Goal: Navigation & Orientation: Find specific page/section

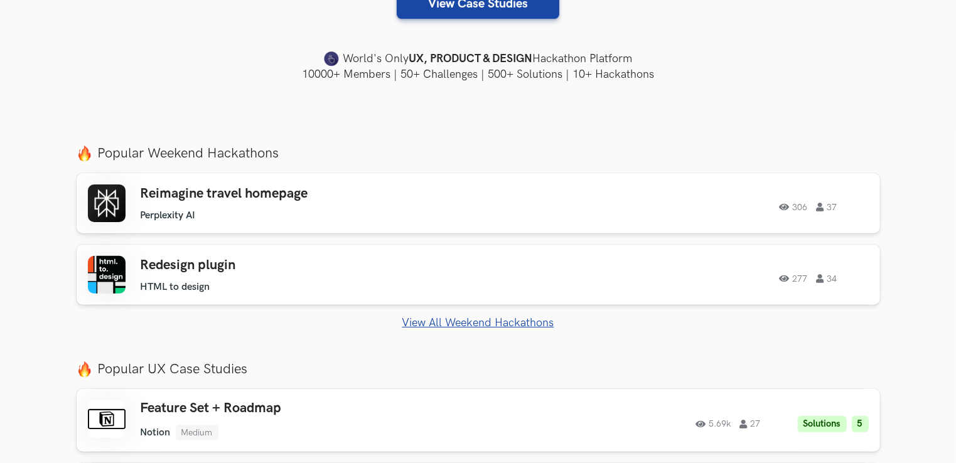
scroll to position [377, 0]
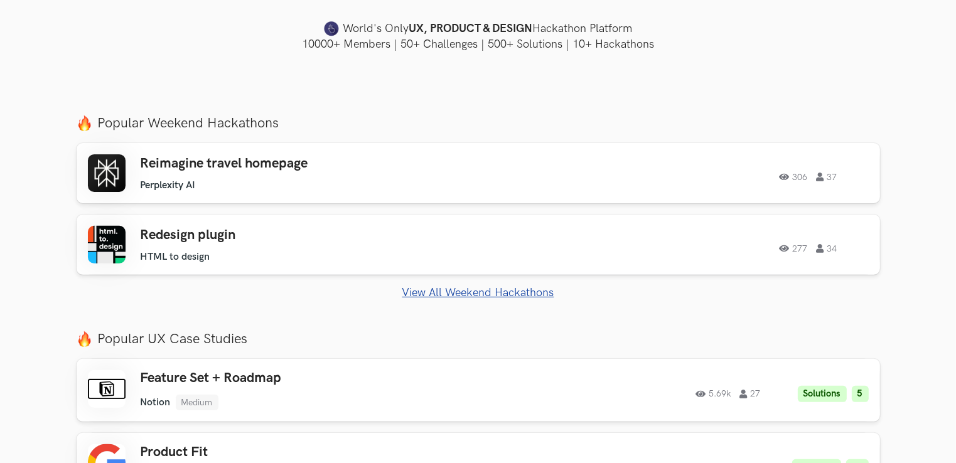
click at [448, 294] on link "View All Weekend Hackathons" at bounding box center [478, 292] width 803 height 13
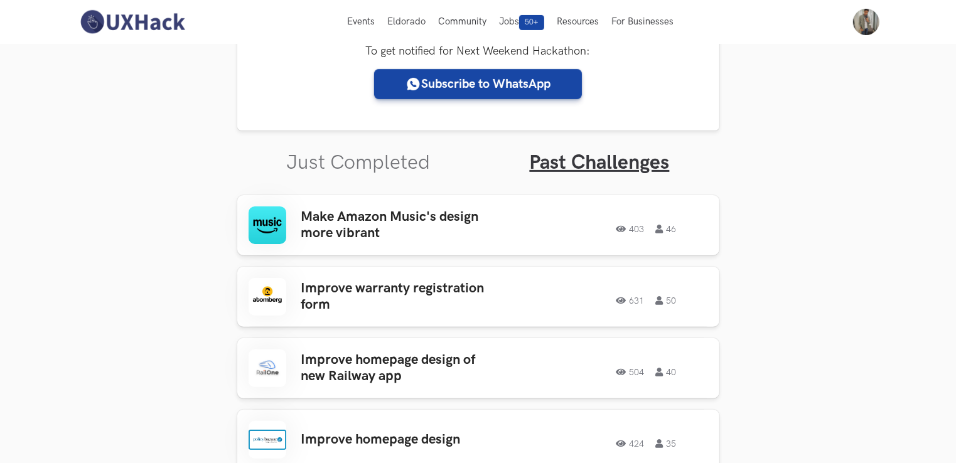
scroll to position [296, 0]
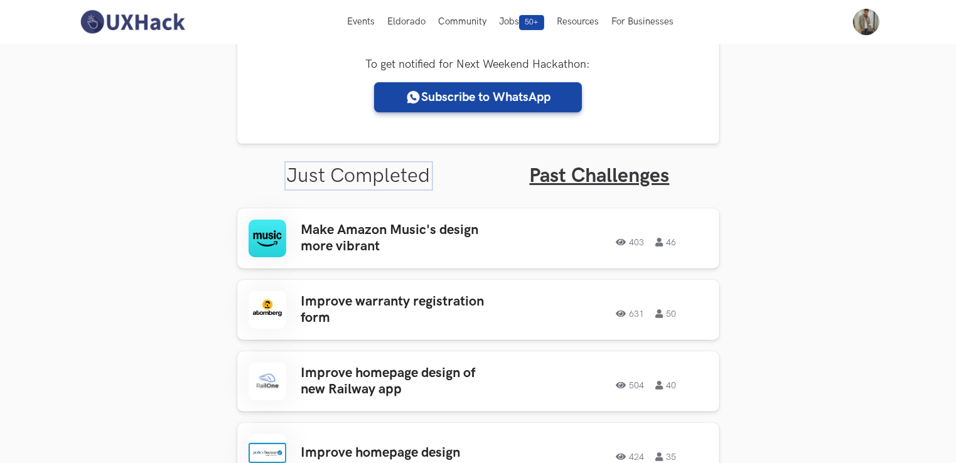
click at [371, 180] on link "Just Completed" at bounding box center [359, 176] width 144 height 24
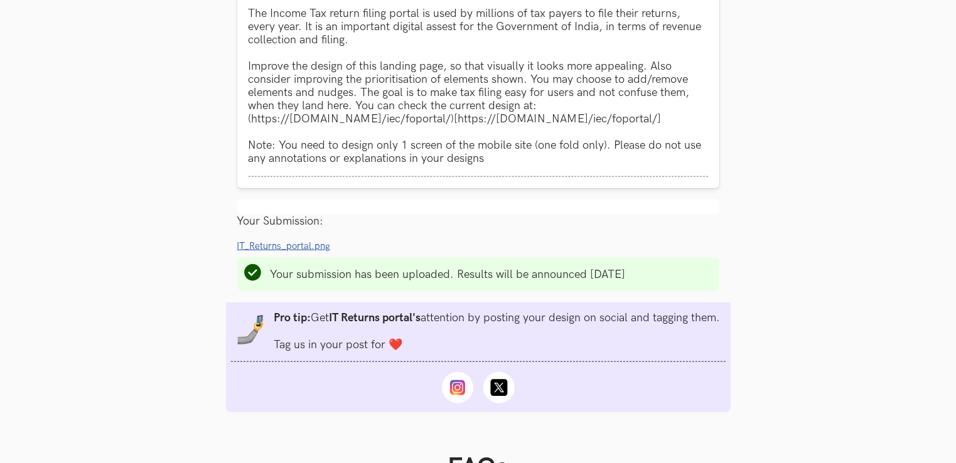
scroll to position [1237, 0]
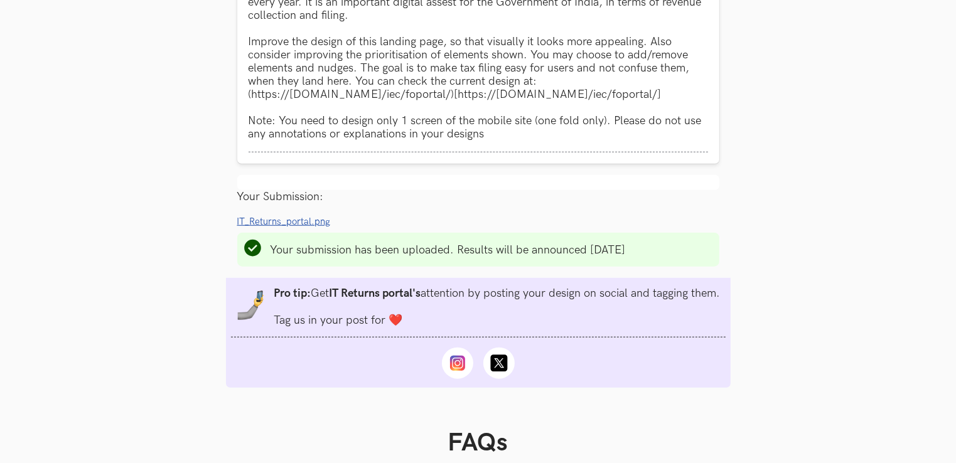
click at [702, 222] on li "Progress value is 100% IT_Returns_portal.png Remove File" at bounding box center [478, 221] width 482 height 13
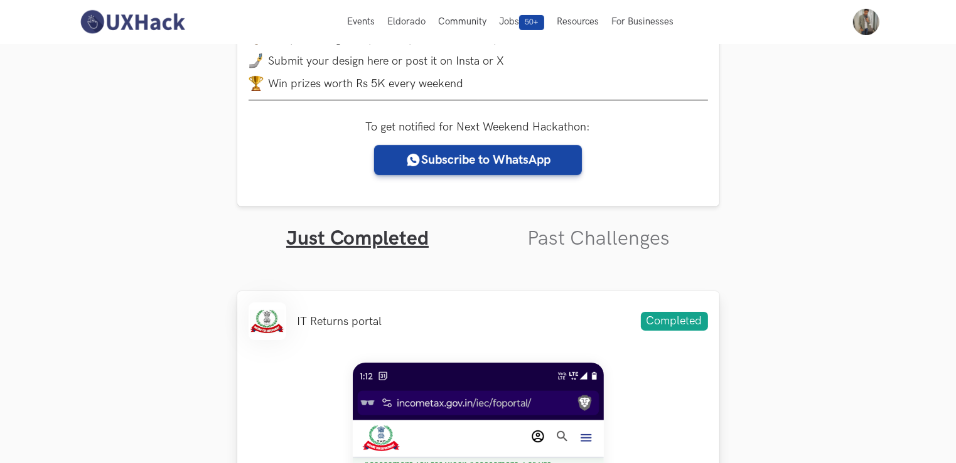
scroll to position [0, 0]
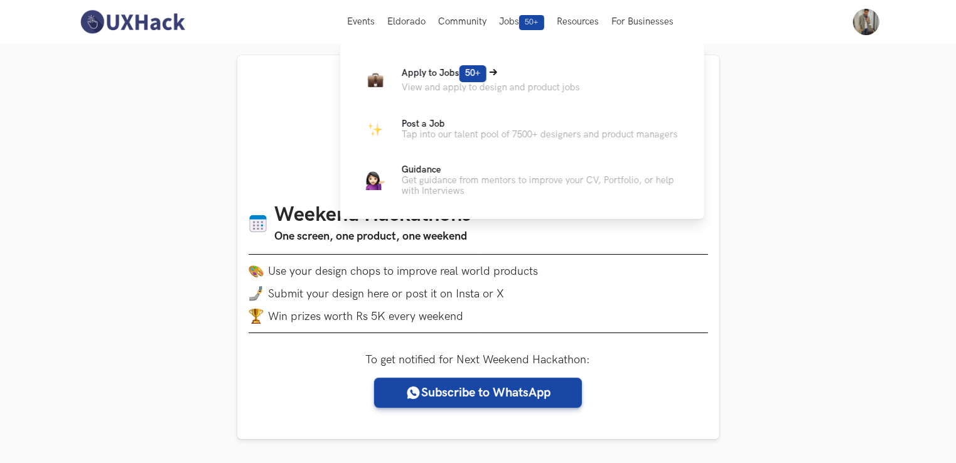
click at [478, 75] on span "50+" at bounding box center [472, 73] width 27 height 17
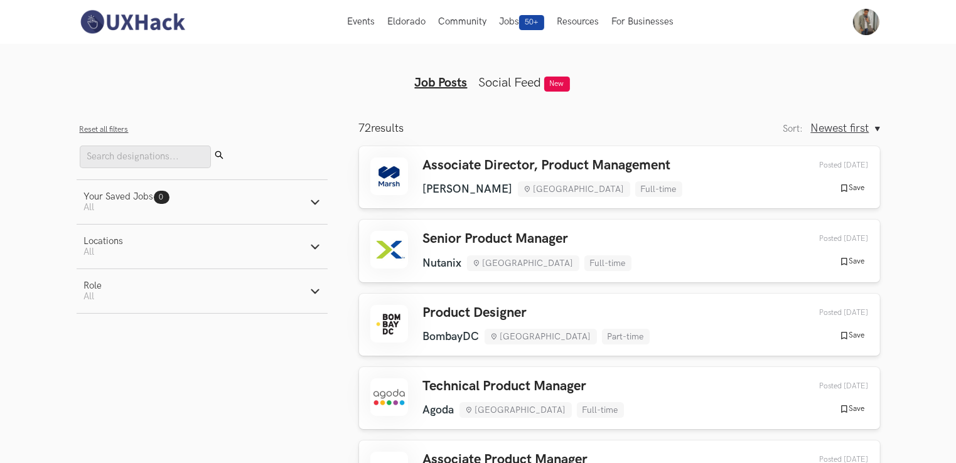
click at [531, 78] on link "Social Feed" at bounding box center [510, 82] width 63 height 15
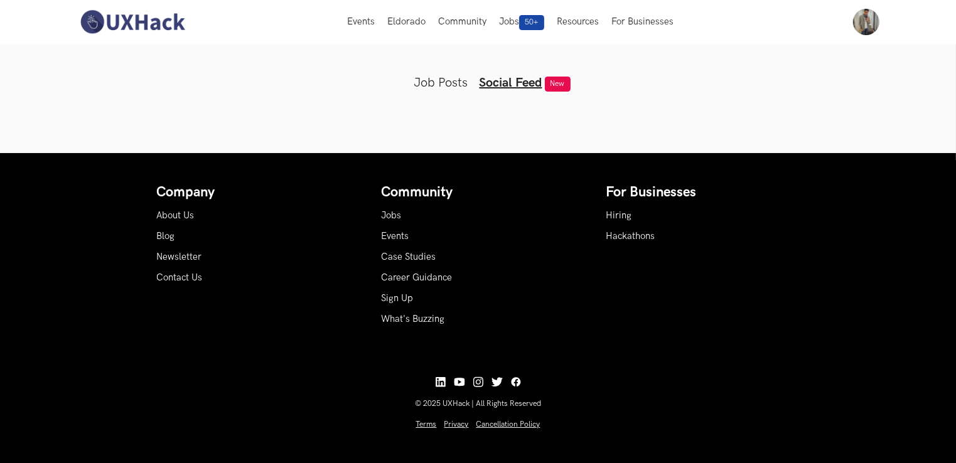
click at [440, 77] on link "Job Posts" at bounding box center [441, 82] width 54 height 15
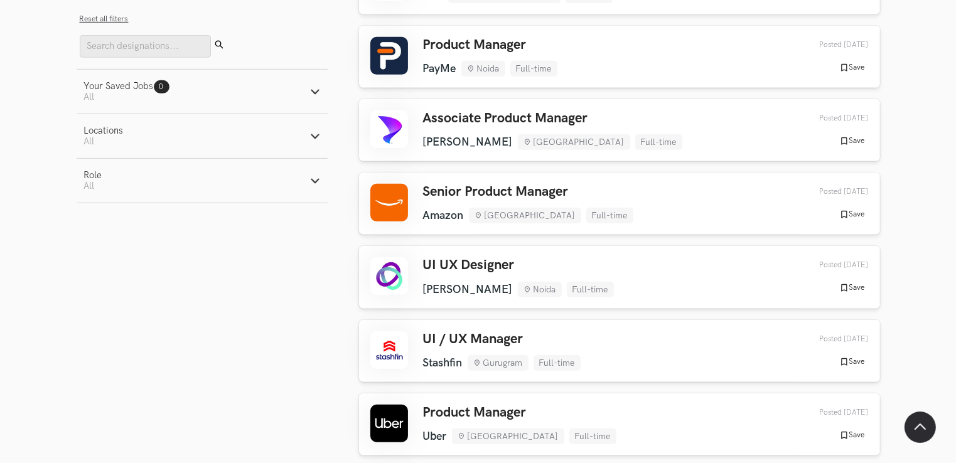
scroll to position [565, 0]
